Goal: Transaction & Acquisition: Purchase product/service

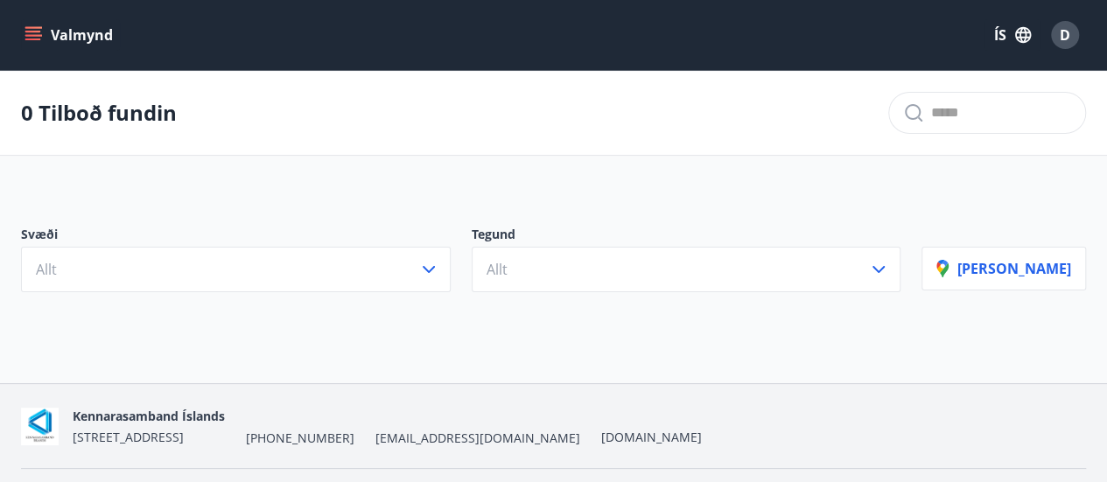
scroll to position [46, 0]
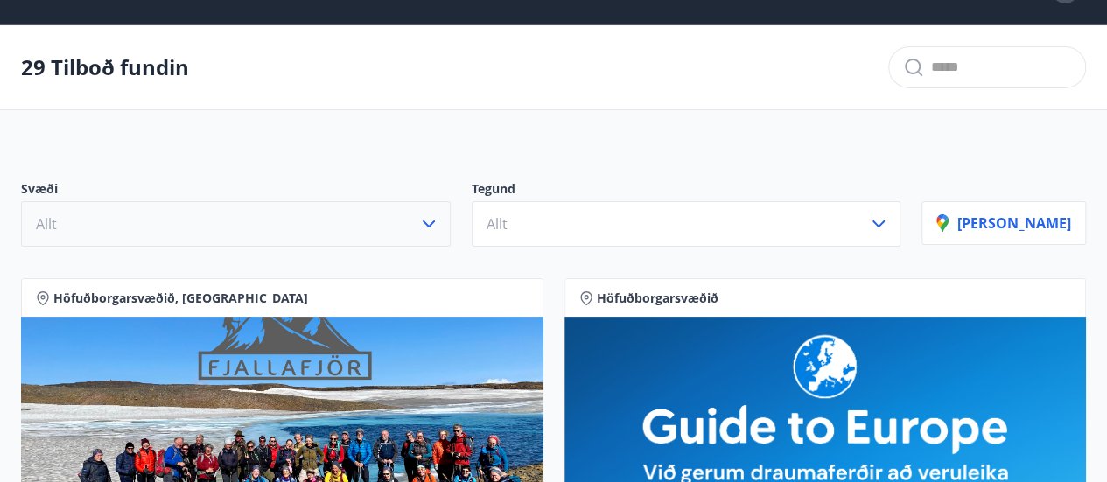
click at [435, 221] on icon "button" at bounding box center [429, 224] width 12 height 7
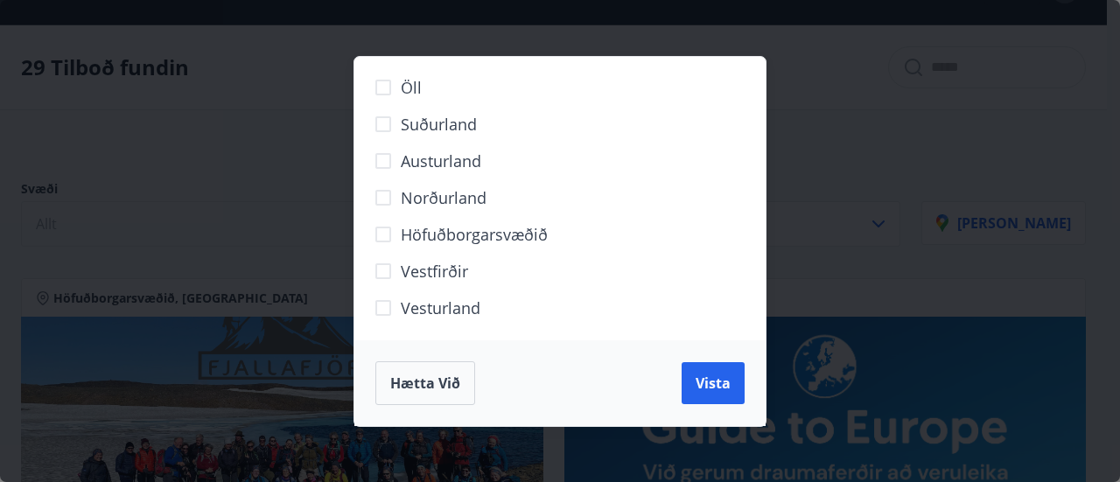
click at [309, 143] on div "Öll Suðurland [GEOGRAPHIC_DATA] Norðurland Höfuðborgarsvæðið [GEOGRAPHIC_DATA] …" at bounding box center [560, 241] width 1120 height 482
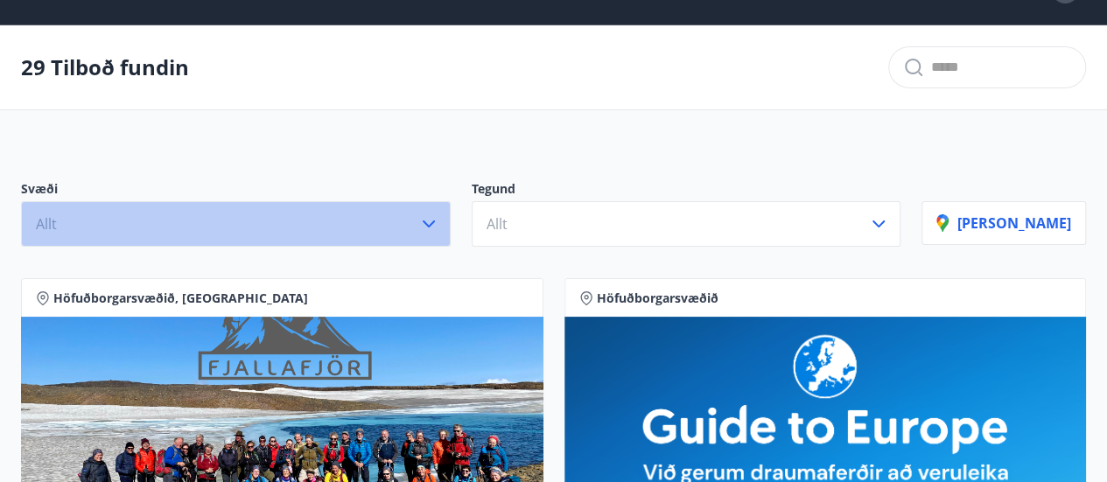
click at [435, 222] on icon "button" at bounding box center [429, 224] width 12 height 7
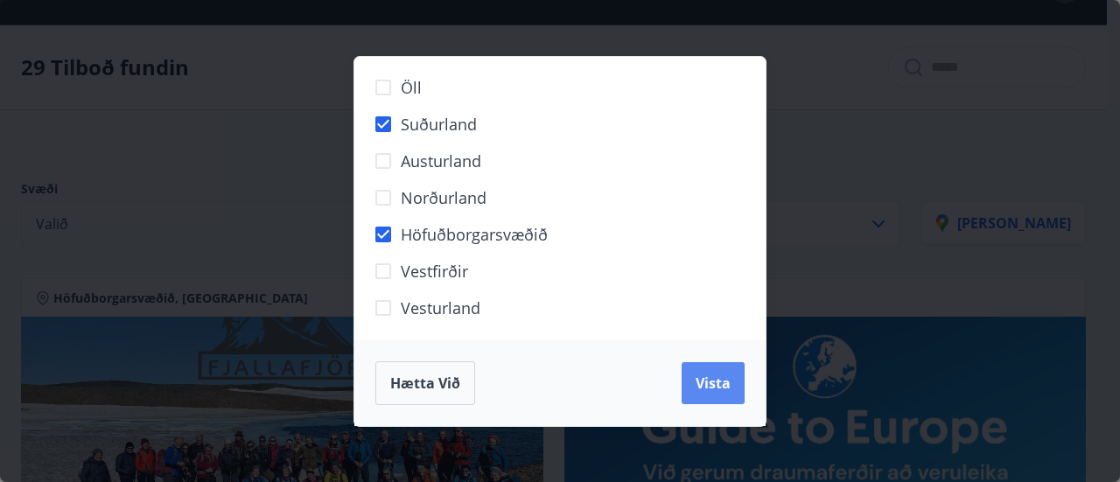
click at [711, 392] on span "Vista" at bounding box center [713, 383] width 35 height 19
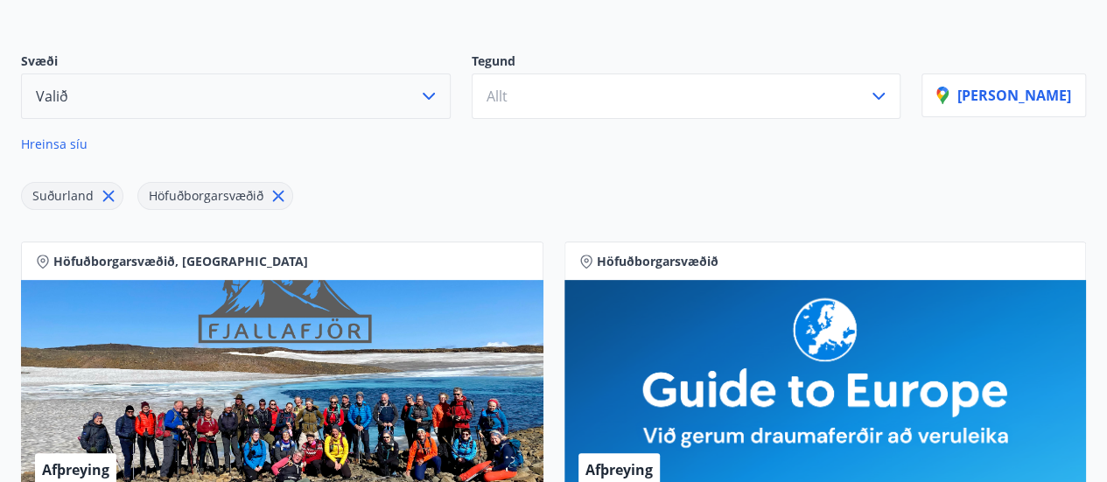
scroll to position [172, 0]
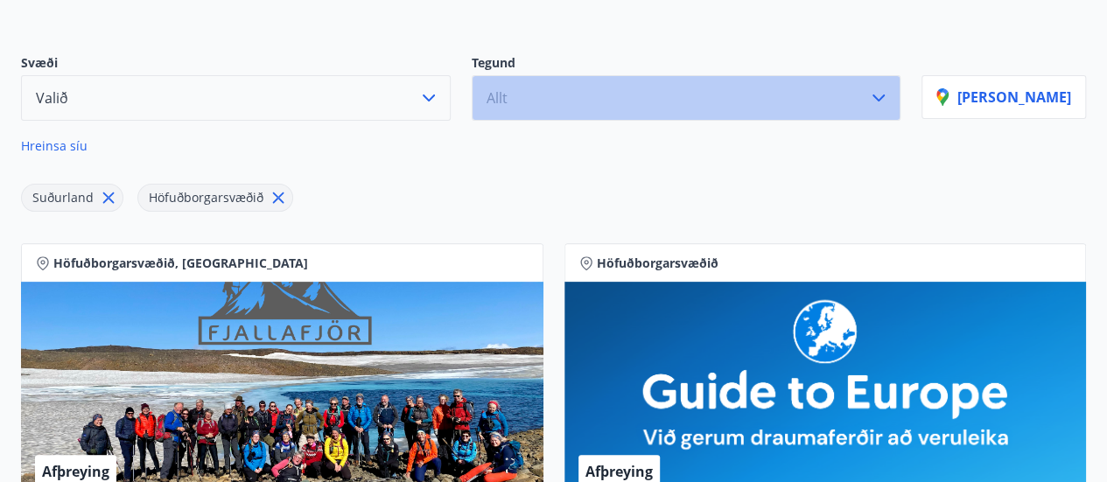
click at [902, 108] on button "Allt" at bounding box center [687, 98] width 430 height 46
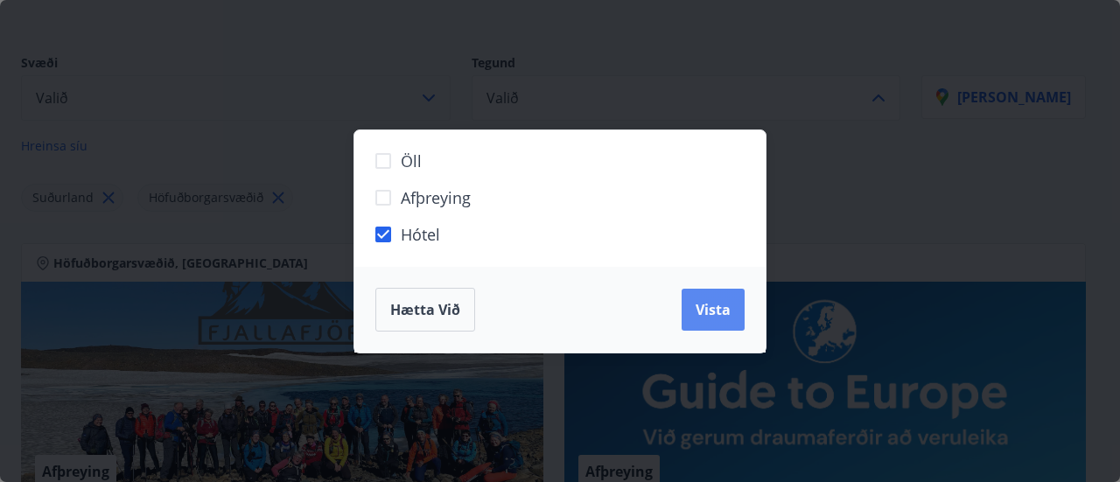
click at [728, 320] on button "Vista" at bounding box center [713, 310] width 63 height 42
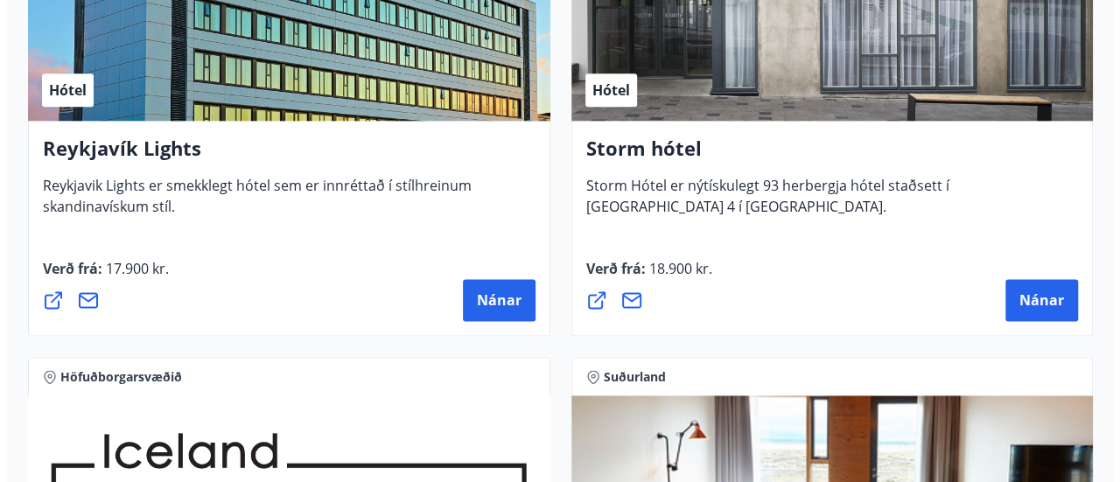
scroll to position [1050, 0]
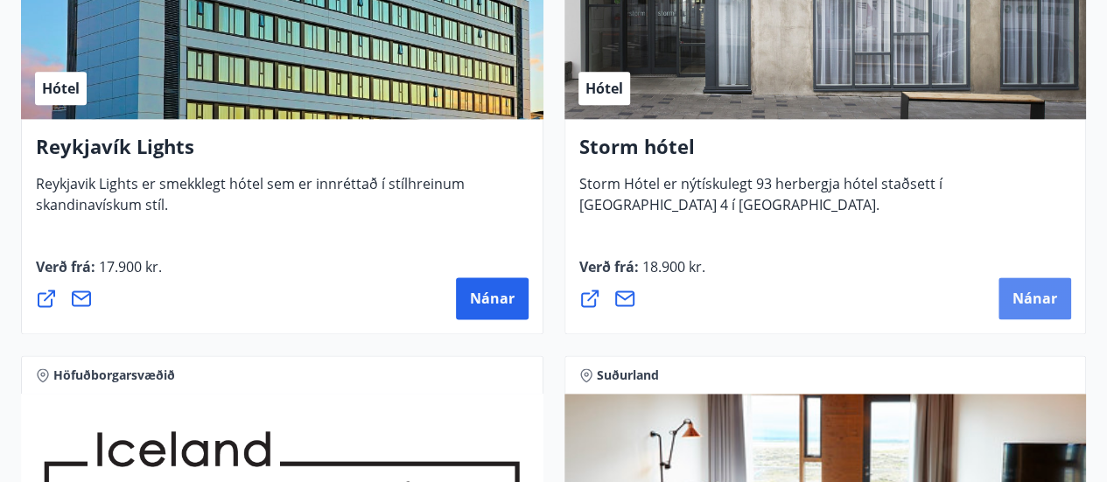
click at [1035, 291] on span "Nánar" at bounding box center [1035, 298] width 45 height 19
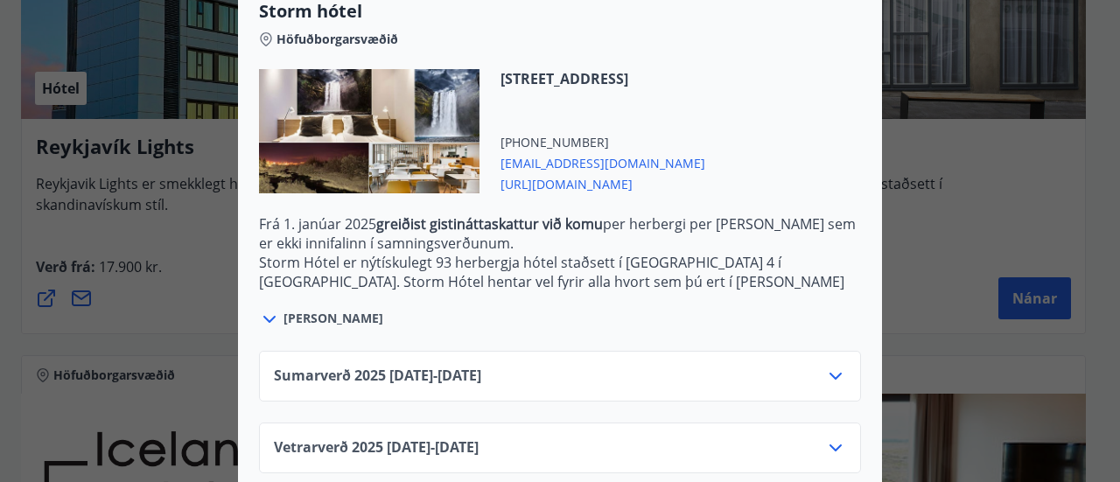
scroll to position [495, 0]
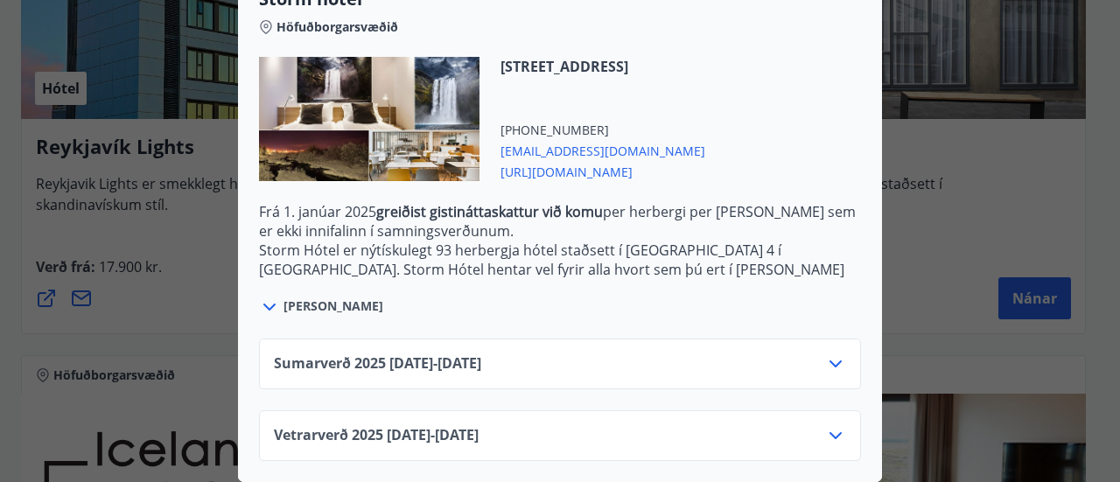
click at [828, 433] on icon at bounding box center [835, 435] width 21 height 21
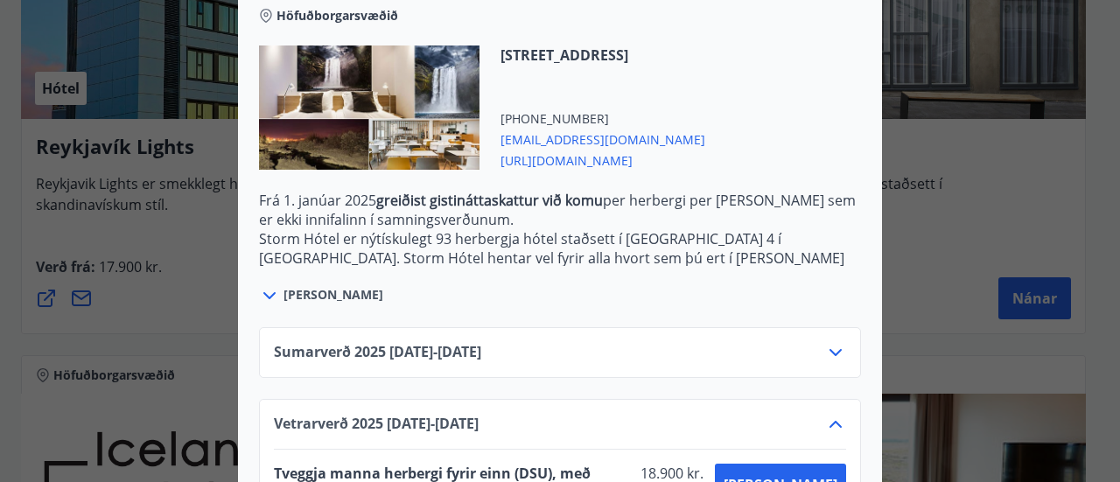
scroll to position [637, 0]
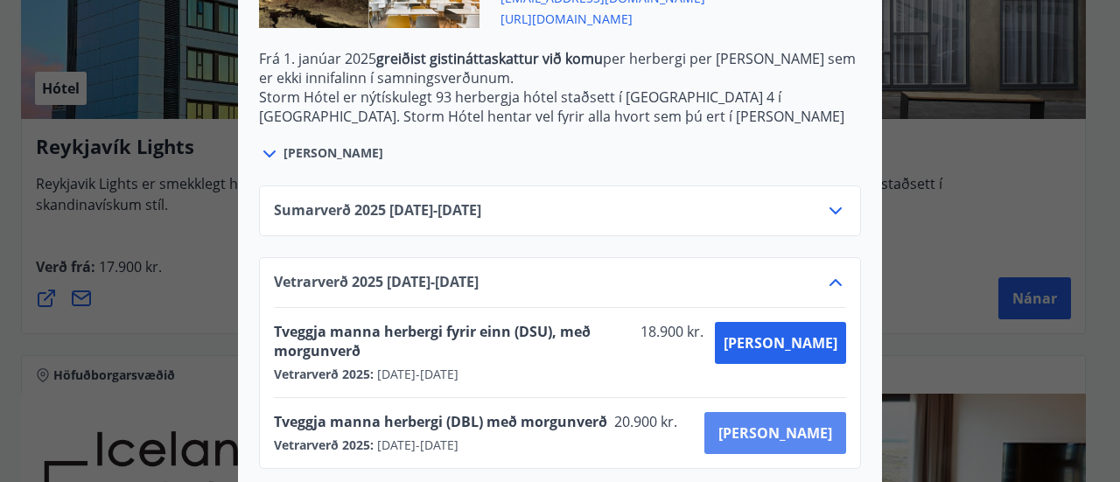
click at [812, 424] on span "[PERSON_NAME]" at bounding box center [776, 433] width 114 height 19
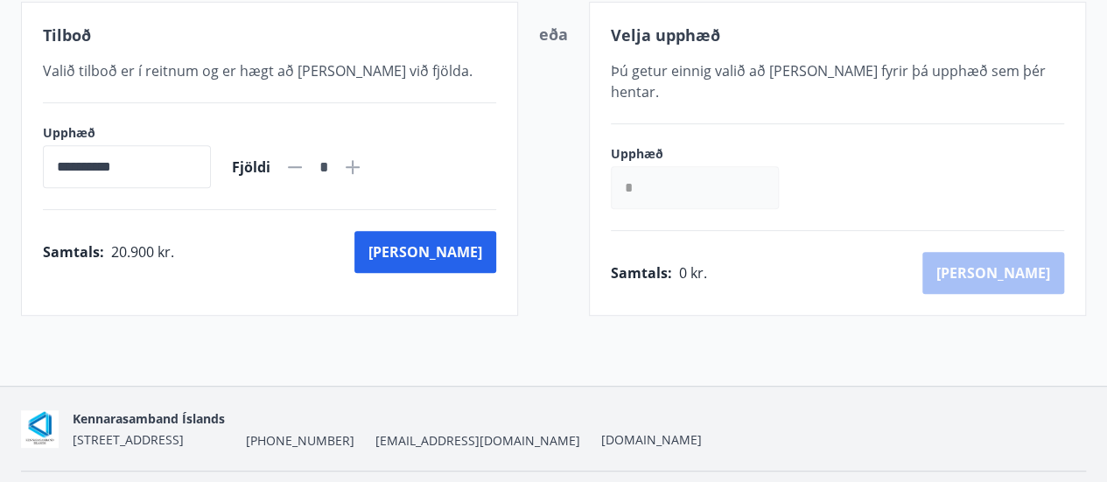
scroll to position [349, 0]
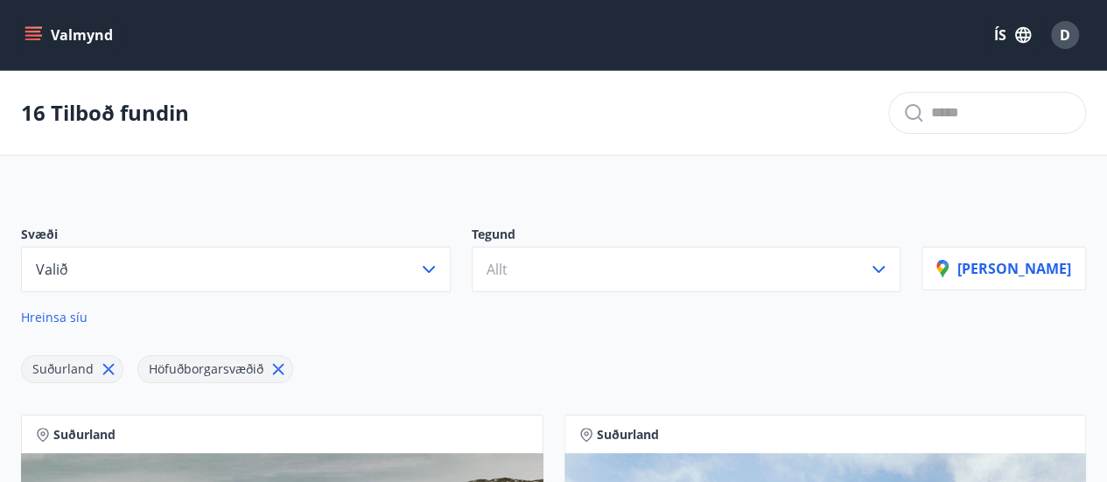
scroll to position [172, 0]
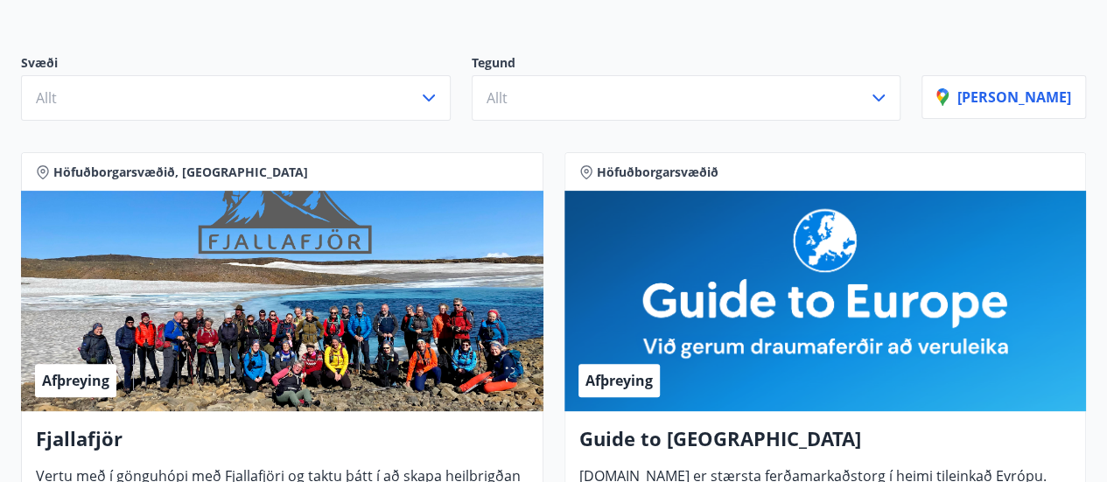
scroll to position [46, 0]
